Goal: Transaction & Acquisition: Book appointment/travel/reservation

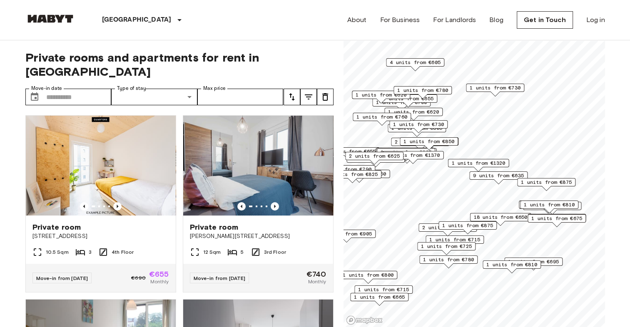
click at [308, 92] on icon "tune" at bounding box center [308, 97] width 10 height 10
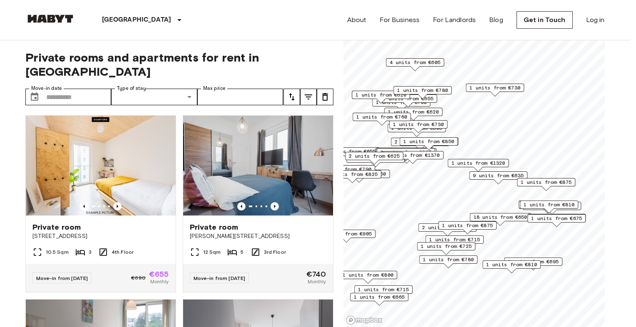
type input "****"
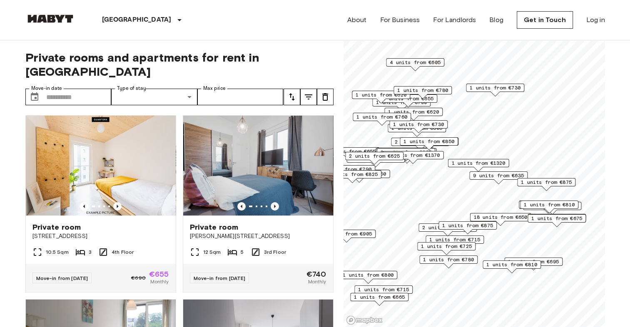
click at [295, 92] on icon "tune" at bounding box center [292, 97] width 10 height 10
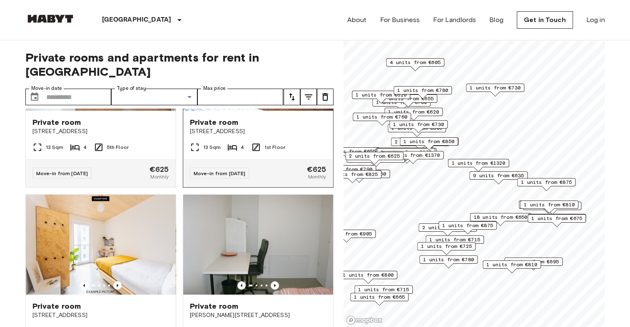
scroll to position [499, 0]
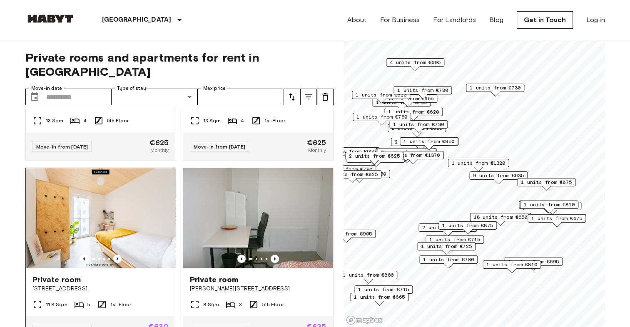
click at [131, 209] on img at bounding box center [101, 218] width 150 height 100
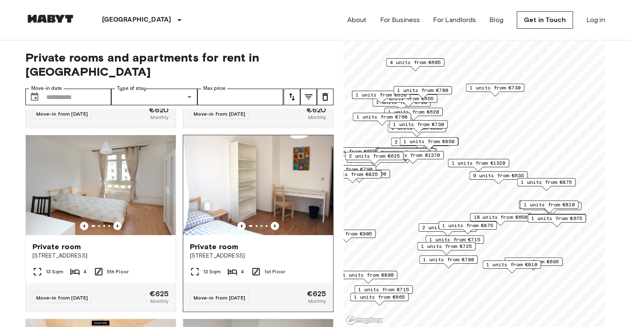
scroll to position [333, 0]
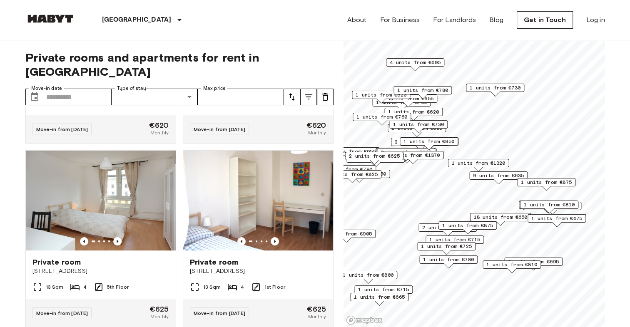
click at [509, 176] on span "9 units from €635" at bounding box center [498, 175] width 51 height 7
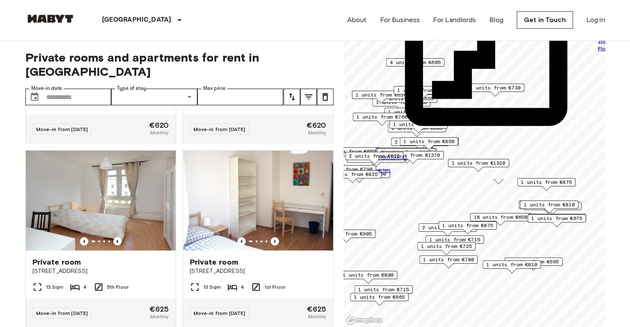
click at [398, 298] on span "1 units from €665" at bounding box center [379, 296] width 51 height 7
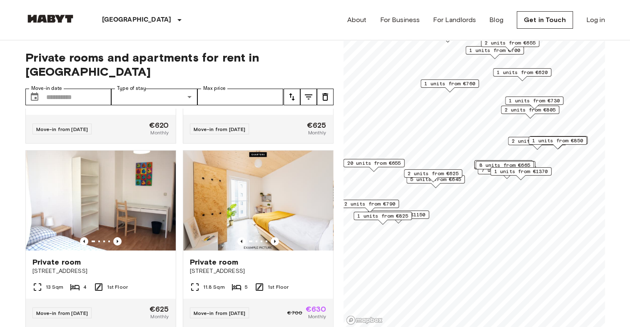
scroll to position [145, 0]
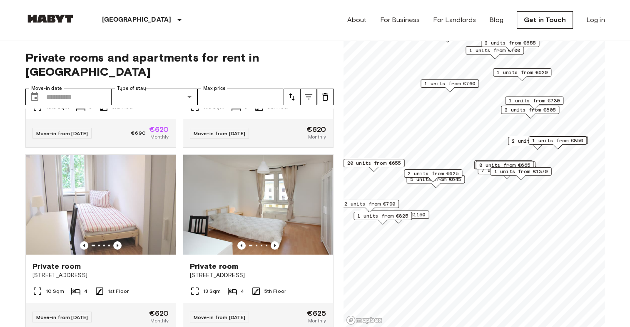
click at [437, 171] on span "2 units from €625" at bounding box center [432, 173] width 51 height 7
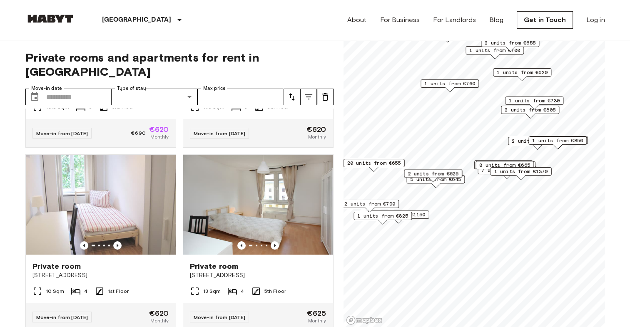
click at [458, 181] on div "2 units from €625" at bounding box center [433, 175] width 58 height 13
click at [451, 181] on div "2 units from €625" at bounding box center [433, 175] width 58 height 13
click at [434, 181] on div "Map marker" at bounding box center [433, 179] width 10 height 5
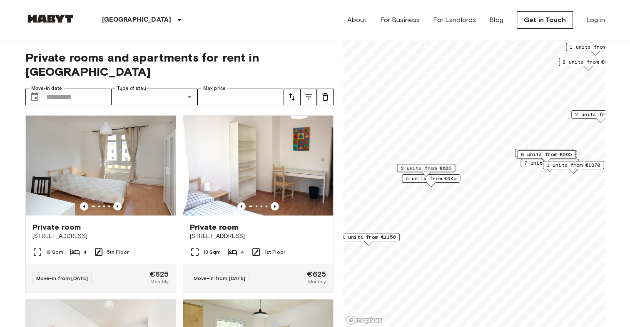
click at [435, 179] on span "5 units from €645" at bounding box center [430, 178] width 51 height 7
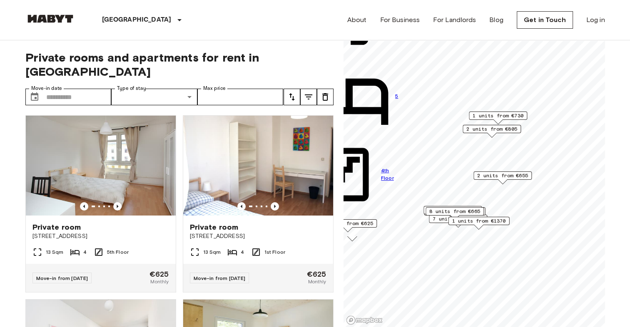
click at [523, 174] on span "2 units from €655" at bounding box center [502, 175] width 51 height 7
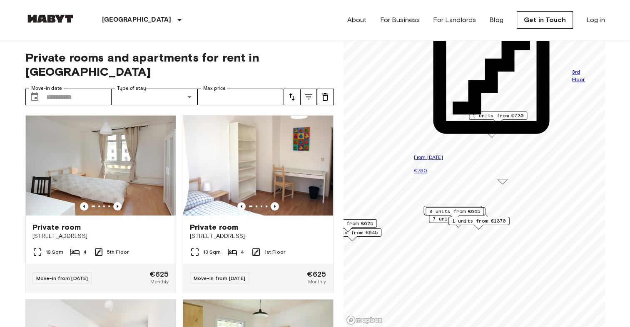
click at [454, 209] on span "8 units from €665" at bounding box center [454, 211] width 51 height 7
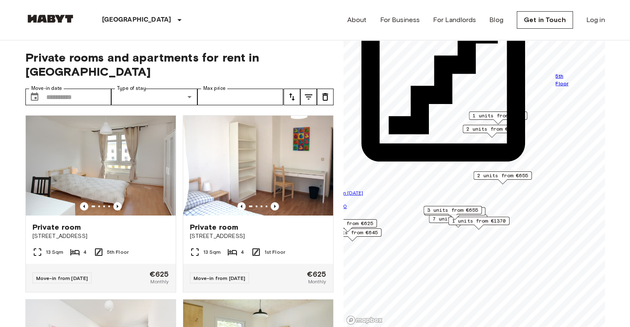
click at [480, 221] on span "1 units from €1370" at bounding box center [479, 220] width 54 height 7
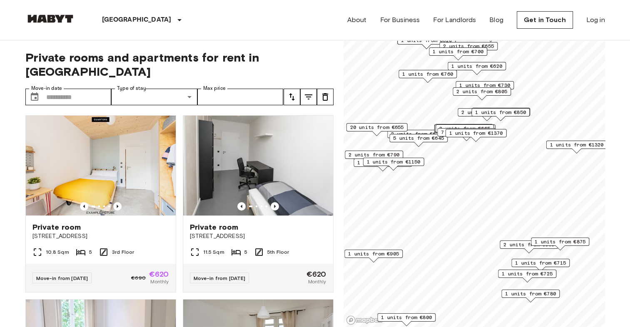
click at [372, 127] on span "20 units from €655" at bounding box center [377, 127] width 54 height 7
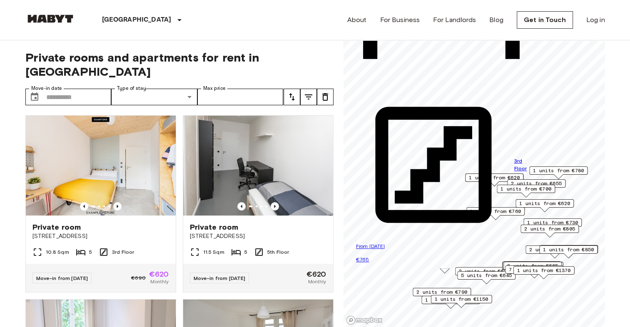
drag, startPoint x: 413, startPoint y: 77, endPoint x: 482, endPoint y: 207, distance: 146.9
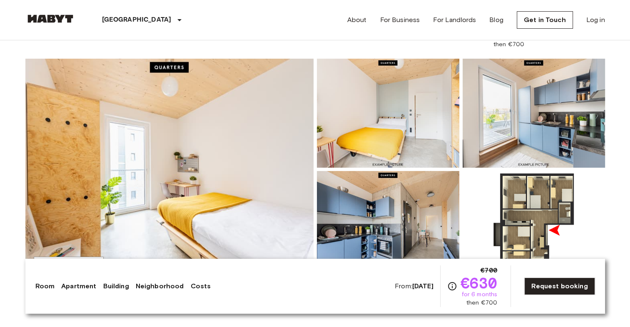
scroll to position [125, 0]
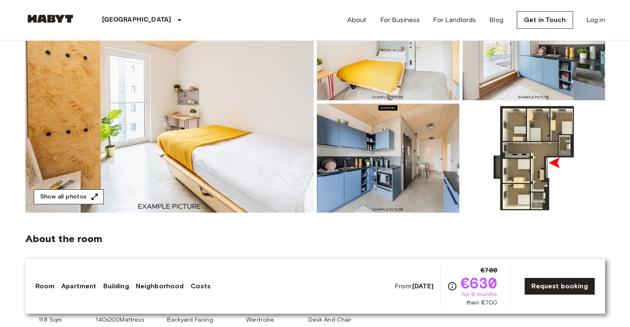
click at [77, 195] on button "Show all photos" at bounding box center [69, 196] width 70 height 15
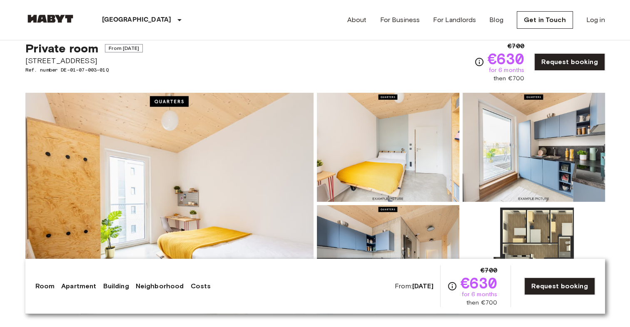
scroll to position [0, 0]
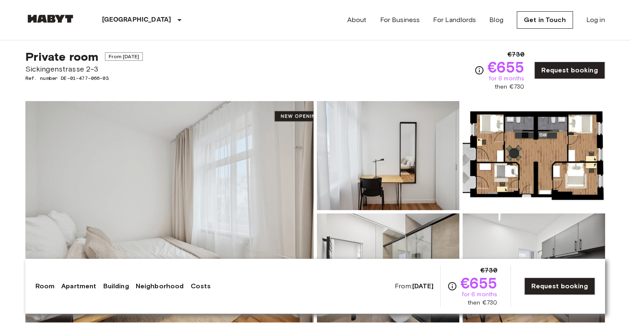
scroll to position [42, 0]
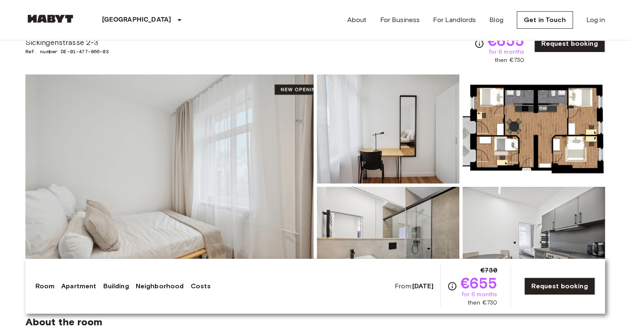
click at [205, 128] on img at bounding box center [169, 184] width 288 height 221
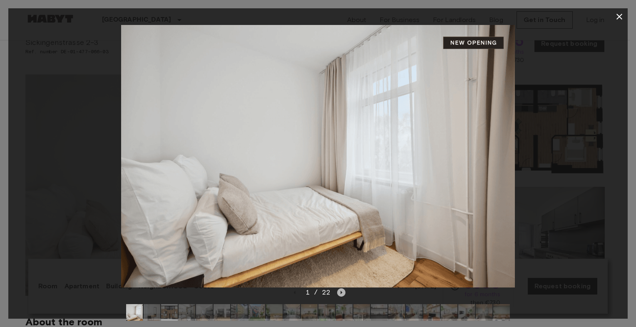
click at [343, 292] on icon "Next image" at bounding box center [341, 292] width 8 height 8
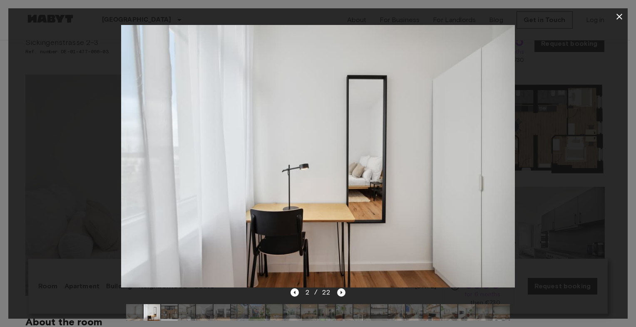
click at [343, 292] on icon "Next image" at bounding box center [341, 292] width 8 height 8
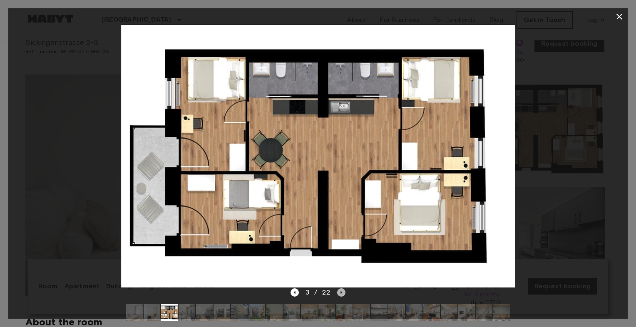
click at [342, 290] on icon "Next image" at bounding box center [341, 292] width 8 height 8
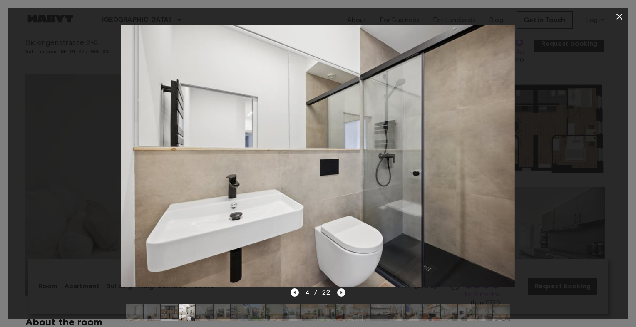
click at [343, 293] on icon "Next image" at bounding box center [341, 292] width 8 height 8
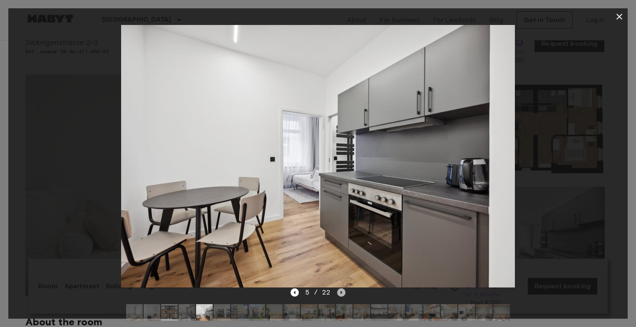
click at [343, 293] on icon "Next image" at bounding box center [341, 292] width 8 height 8
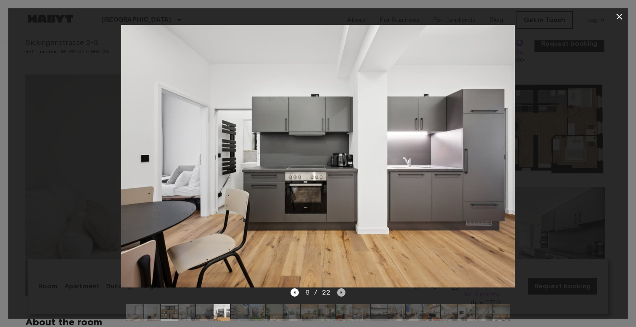
click at [343, 293] on icon "Next image" at bounding box center [341, 292] width 8 height 8
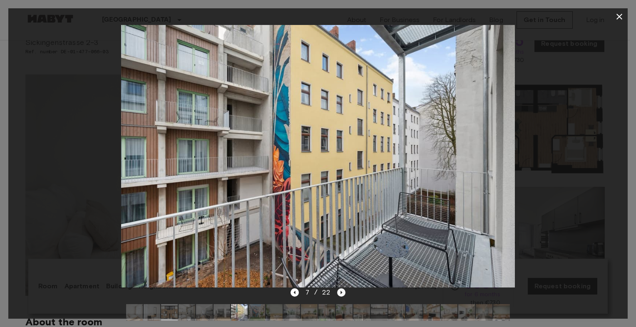
click at [343, 293] on icon "Next image" at bounding box center [341, 292] width 8 height 8
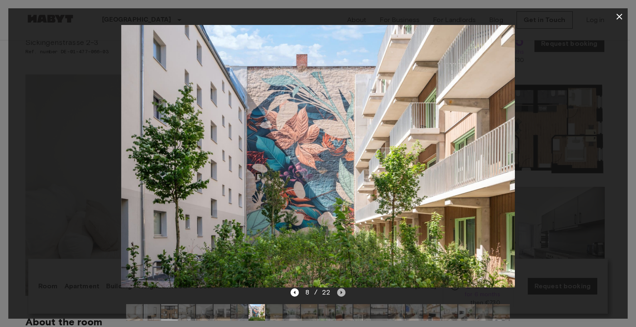
click at [343, 293] on icon "Next image" at bounding box center [341, 292] width 8 height 8
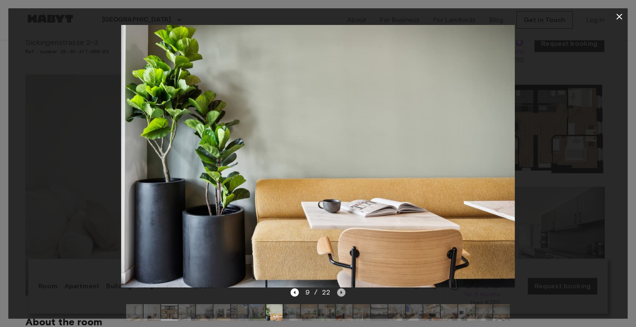
click at [343, 293] on icon "Next image" at bounding box center [341, 292] width 8 height 8
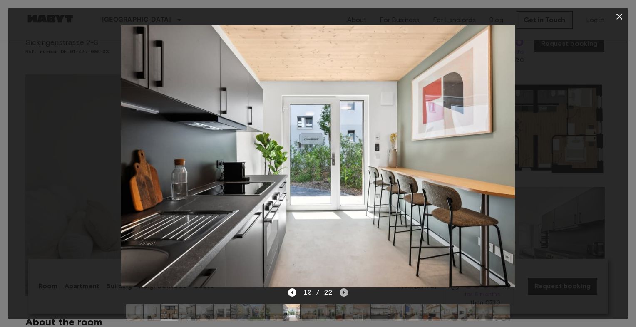
click at [343, 293] on icon "Next image" at bounding box center [344, 292] width 2 height 3
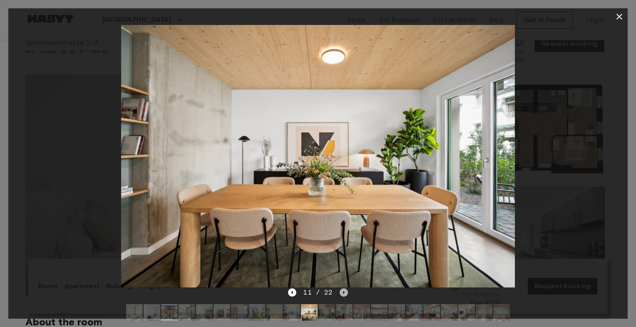
click at [343, 293] on icon "Next image" at bounding box center [344, 292] width 2 height 3
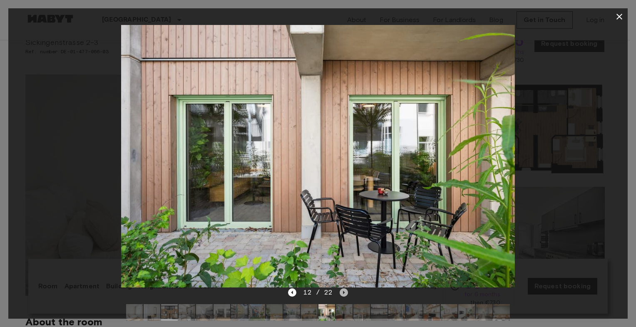
click at [343, 293] on icon "Next image" at bounding box center [344, 292] width 2 height 3
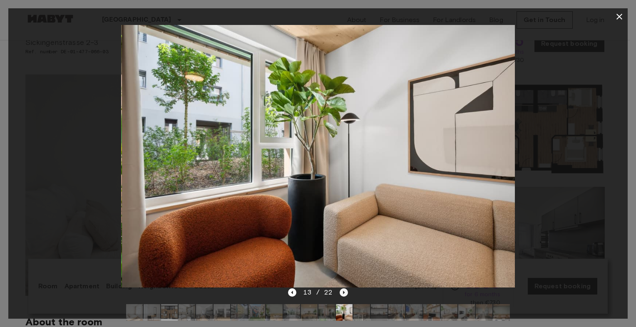
click at [343, 293] on icon "Next image" at bounding box center [344, 292] width 2 height 3
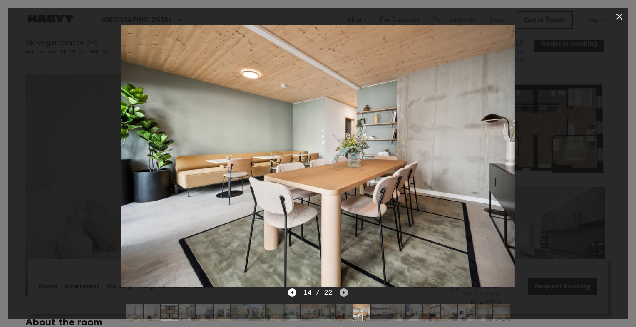
click at [343, 293] on icon "Next image" at bounding box center [344, 292] width 2 height 3
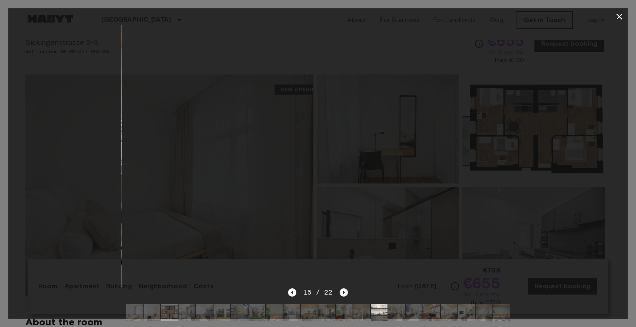
click at [343, 293] on icon "Next image" at bounding box center [344, 292] width 2 height 3
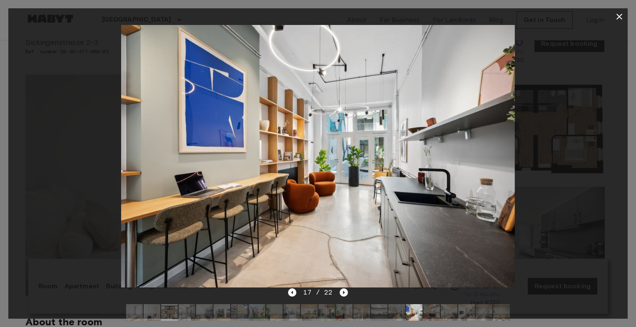
click at [343, 293] on icon "Next image" at bounding box center [344, 292] width 2 height 3
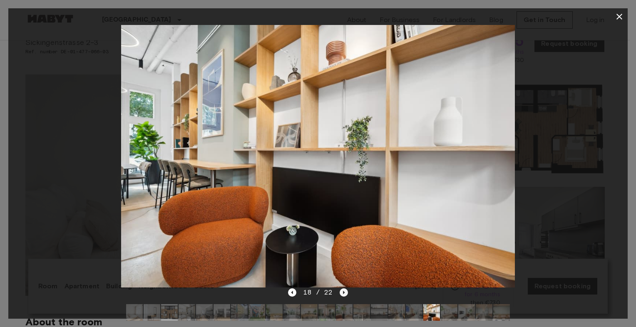
click at [343, 293] on icon "Next image" at bounding box center [344, 292] width 2 height 3
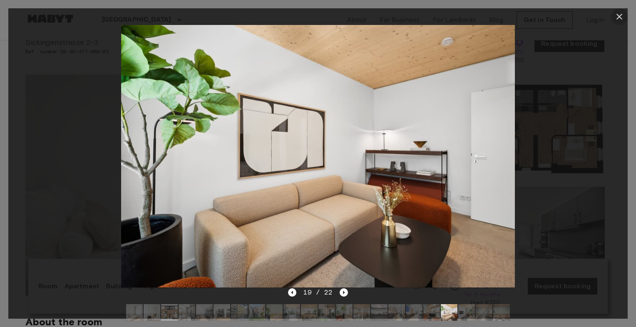
click at [621, 19] on icon "button" at bounding box center [619, 17] width 6 height 6
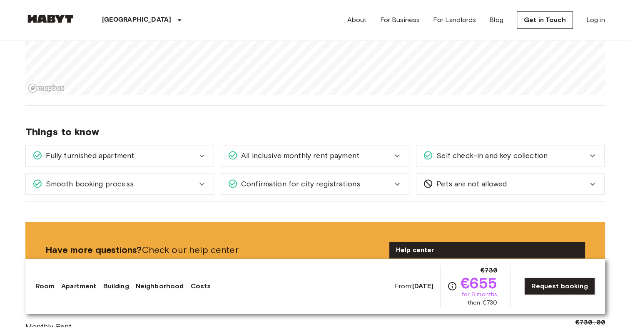
scroll to position [1040, 0]
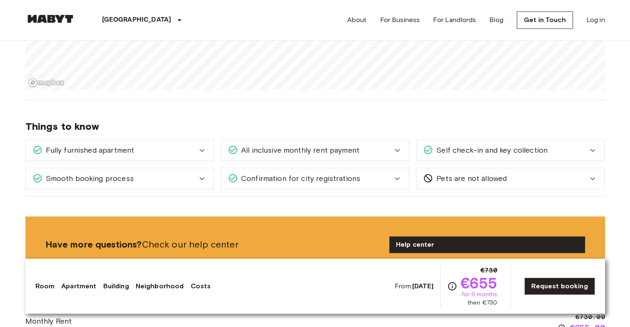
click at [206, 153] on icon at bounding box center [202, 150] width 10 height 10
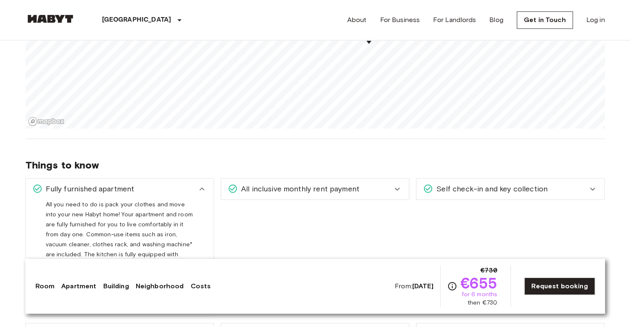
scroll to position [1001, 0]
click at [399, 185] on icon at bounding box center [397, 190] width 10 height 10
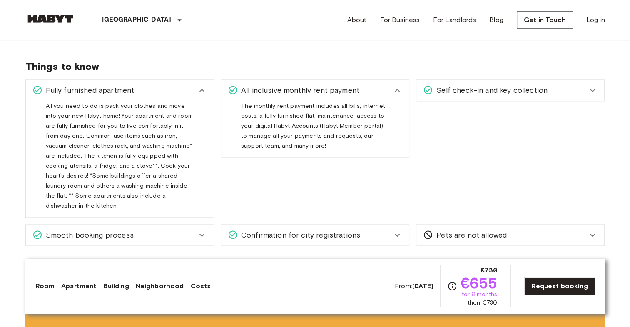
scroll to position [1167, 0]
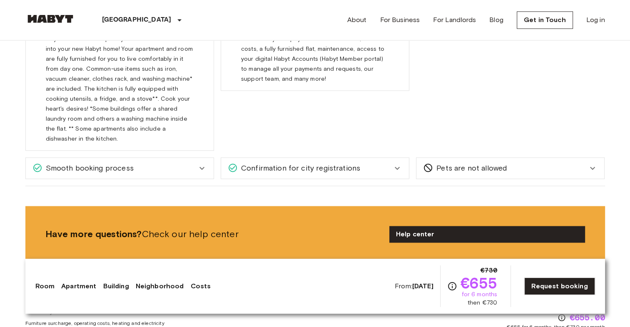
click at [398, 162] on div "Confirmation for city registrations" at bounding box center [315, 168] width 188 height 21
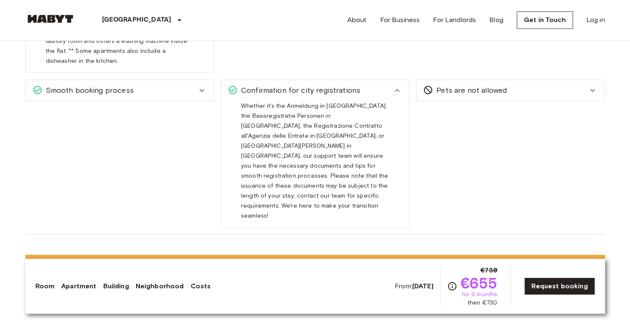
scroll to position [1250, 0]
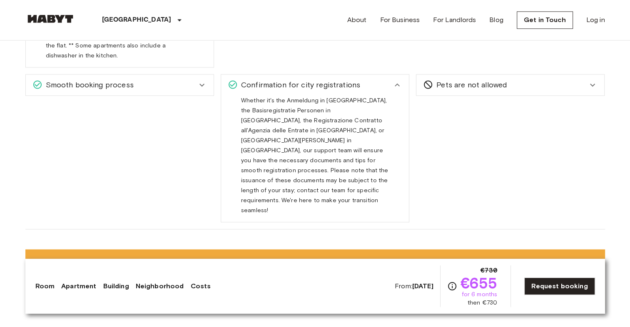
click at [161, 79] on div "Smooth booking process" at bounding box center [114, 84] width 164 height 11
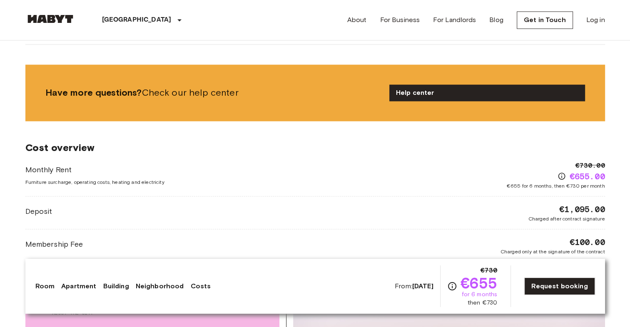
scroll to position [1459, 0]
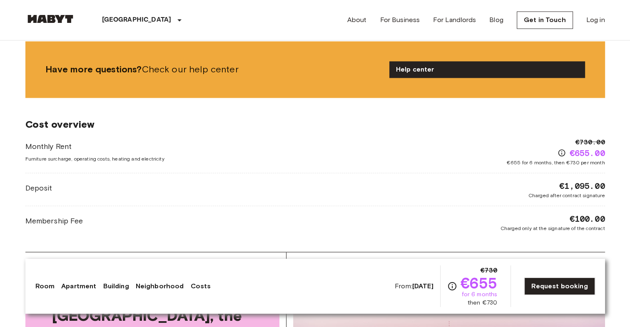
click at [561, 149] on icon "Check cost overview for full price breakdown. Please note that discounts apply …" at bounding box center [561, 153] width 8 height 8
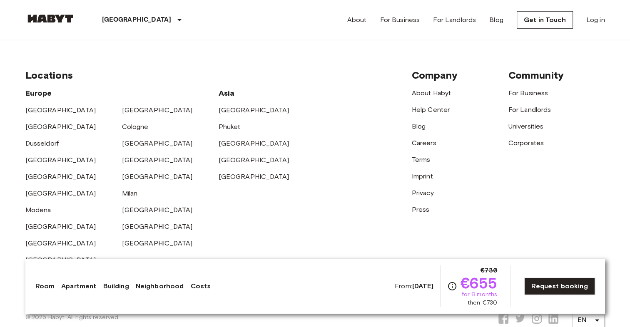
scroll to position [2439, 0]
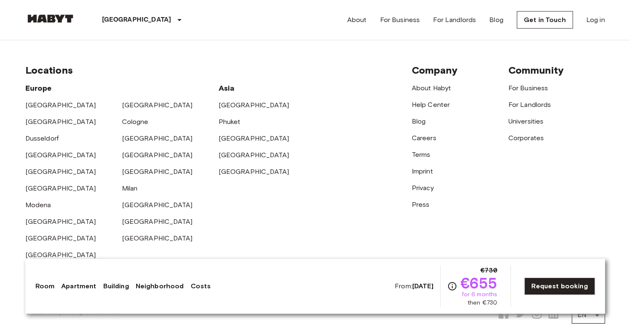
click at [201, 286] on link "Costs" at bounding box center [200, 286] width 20 height 10
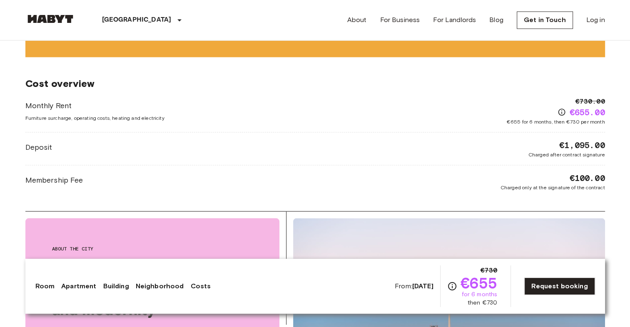
scroll to position [1485, 0]
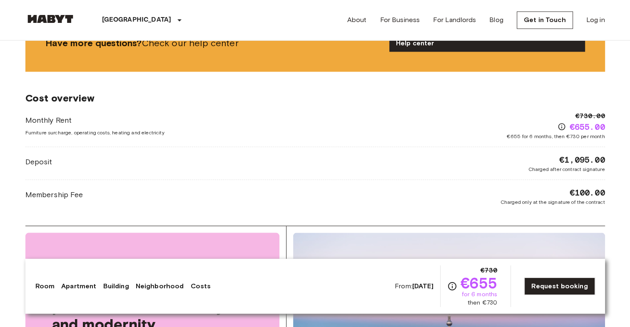
click at [162, 287] on link "Neighborhood" at bounding box center [160, 286] width 48 height 10
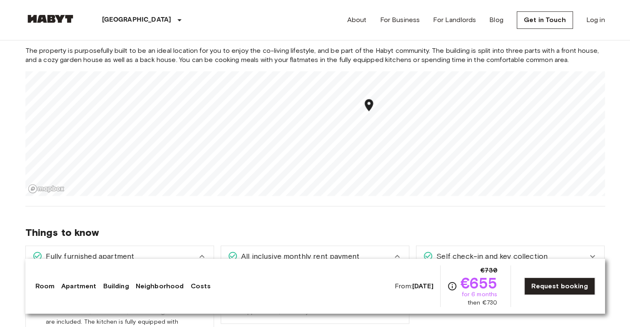
scroll to position [892, 0]
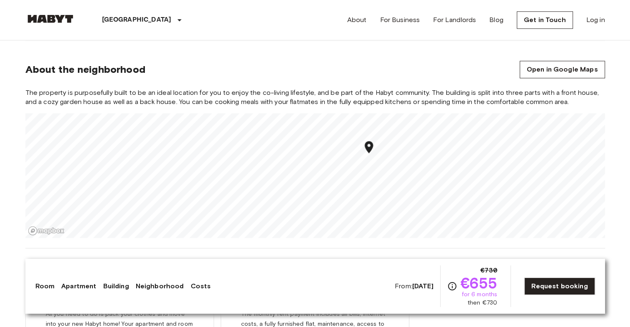
click at [112, 287] on link "Building" at bounding box center [116, 286] width 26 height 10
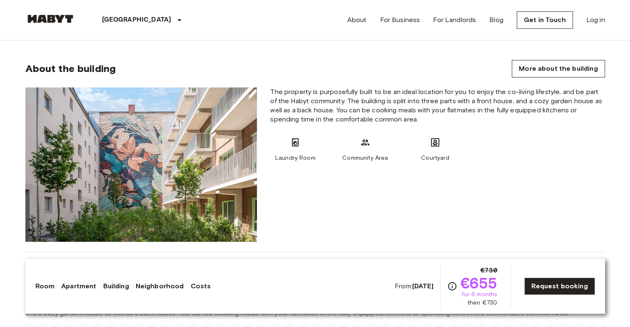
scroll to position [680, 0]
click at [70, 291] on div "Room Apartment Building Neighborhood Costs From: Nov 4 2025 €730 €655 for 6 mon…" at bounding box center [314, 286] width 559 height 42
click at [75, 287] on link "Apartment" at bounding box center [78, 286] width 35 height 10
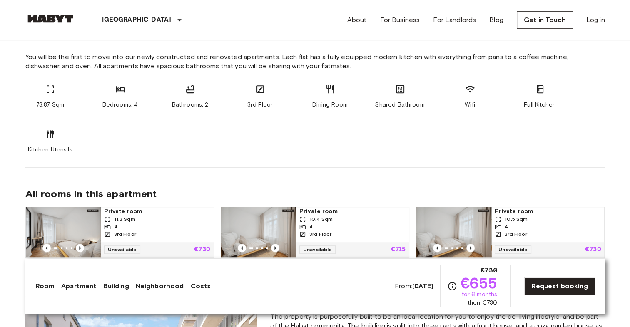
scroll to position [422, 0]
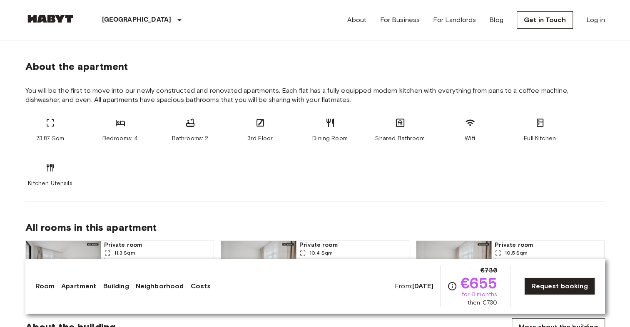
click at [46, 287] on link "Room" at bounding box center [45, 286] width 20 height 10
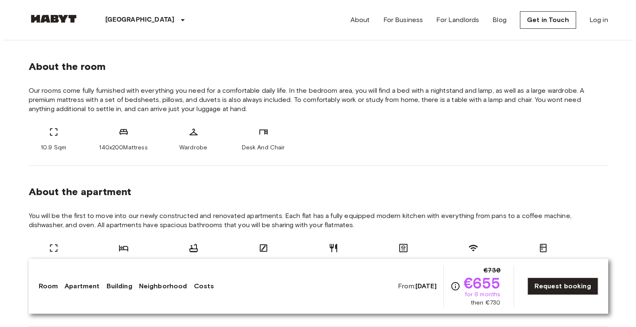
scroll to position [131, 0]
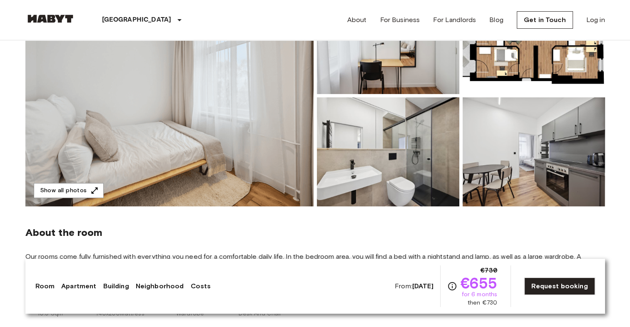
click at [161, 152] on img at bounding box center [169, 95] width 288 height 221
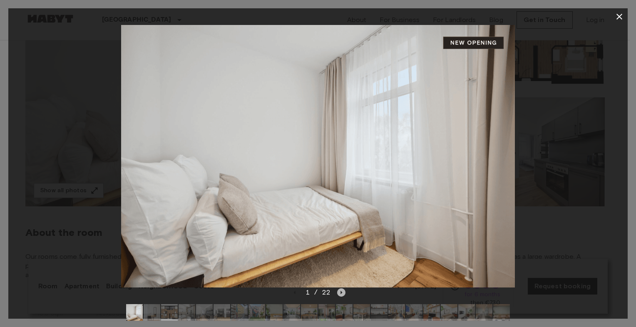
click at [341, 295] on icon "Next image" at bounding box center [341, 292] width 8 height 8
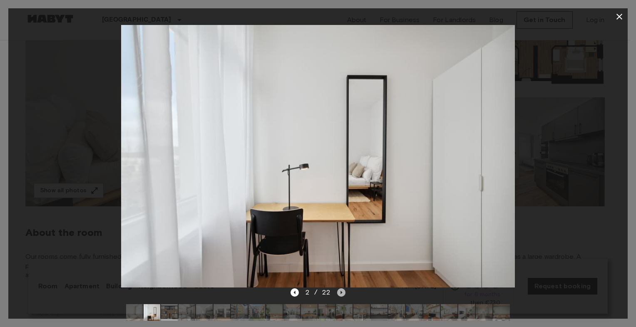
click at [340, 295] on icon "Next image" at bounding box center [341, 292] width 8 height 8
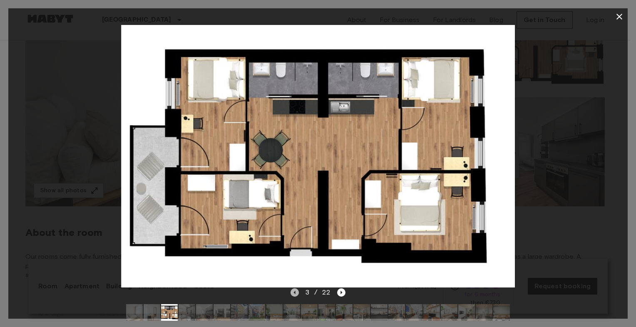
click at [292, 295] on icon "Previous image" at bounding box center [294, 292] width 8 height 8
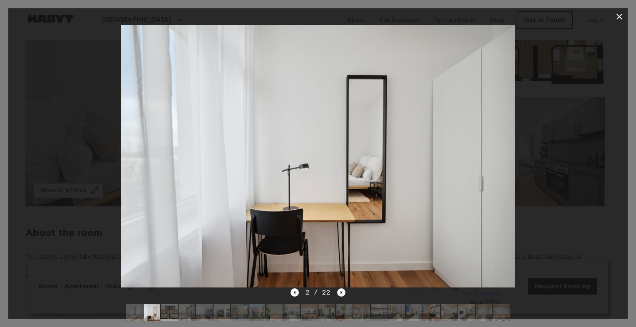
click at [340, 295] on icon "Next image" at bounding box center [341, 292] width 8 height 8
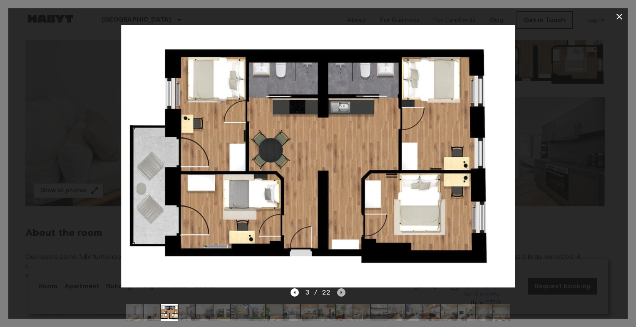
click at [340, 295] on icon "Next image" at bounding box center [341, 292] width 8 height 8
